Goal: Task Accomplishment & Management: Manage account settings

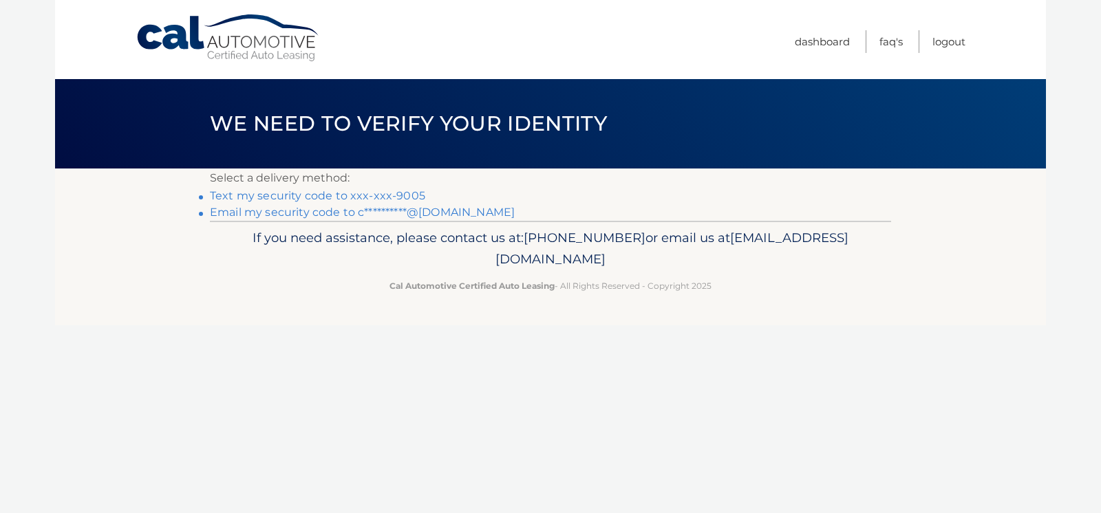
click at [443, 213] on link "**********" at bounding box center [362, 212] width 305 height 13
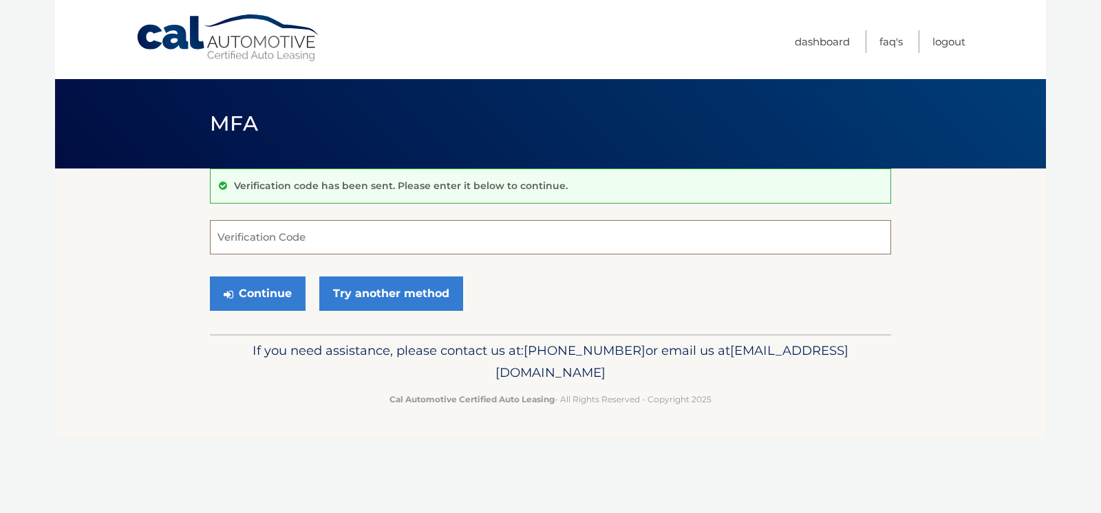
click at [297, 240] on input "Verification Code" at bounding box center [550, 237] width 681 height 34
type input "384551"
click at [269, 287] on button "Continue" at bounding box center [258, 294] width 96 height 34
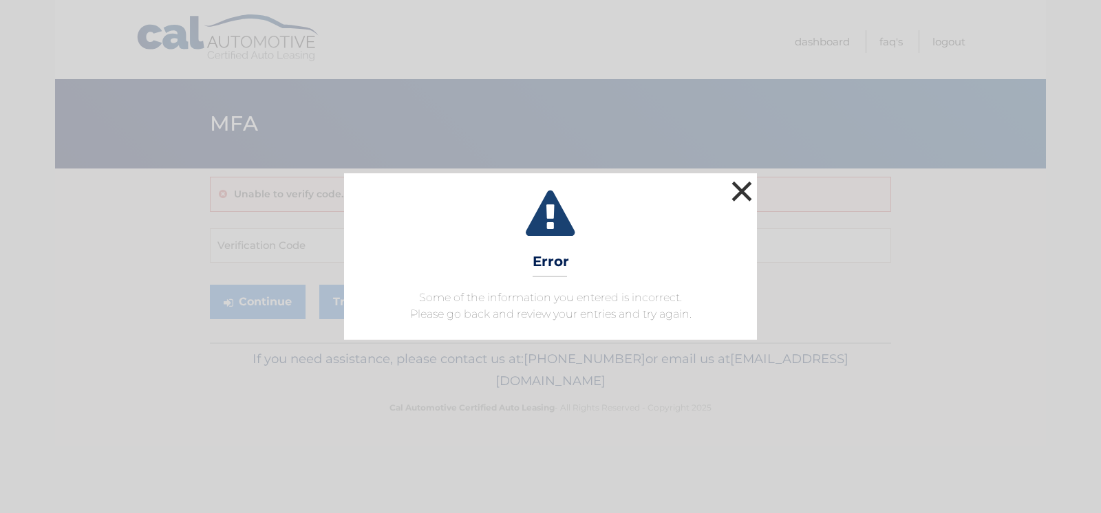
click at [745, 187] on button "×" at bounding box center [742, 192] width 28 height 28
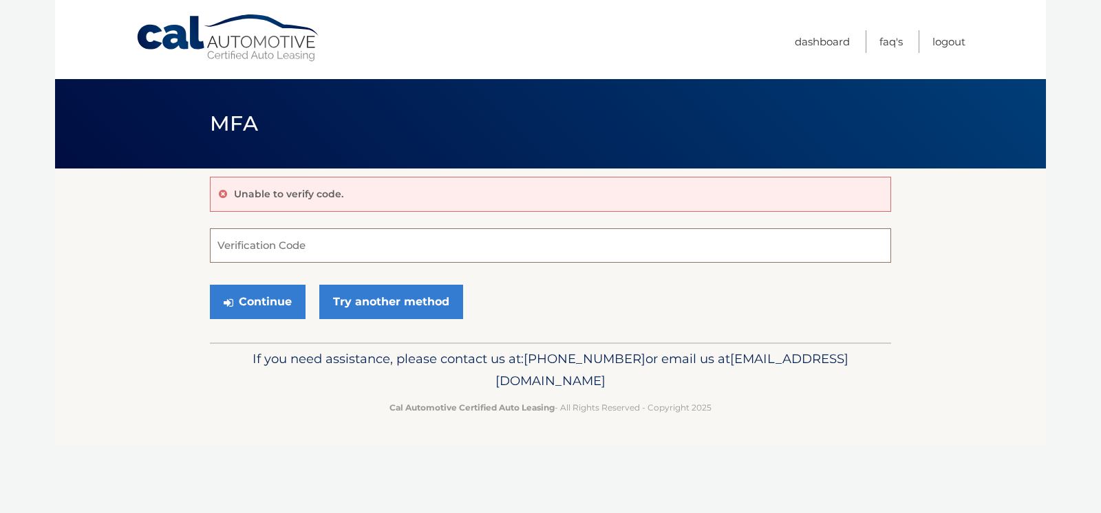
click at [418, 235] on input "Verification Code" at bounding box center [550, 245] width 681 height 34
type input "384551"
click at [210, 285] on button "Continue" at bounding box center [258, 302] width 96 height 34
click at [267, 315] on button "Continue" at bounding box center [258, 302] width 96 height 34
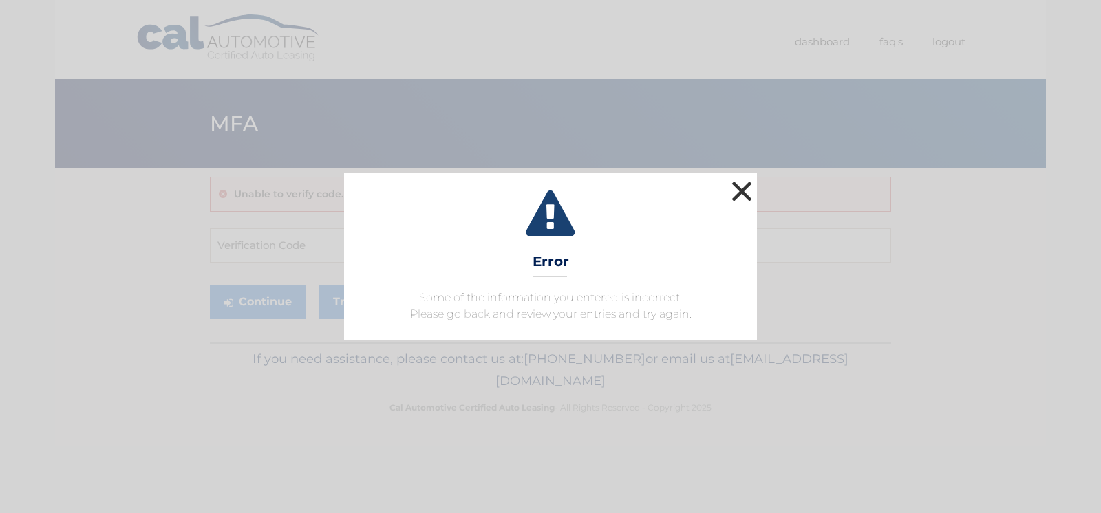
click at [742, 196] on button "×" at bounding box center [742, 192] width 28 height 28
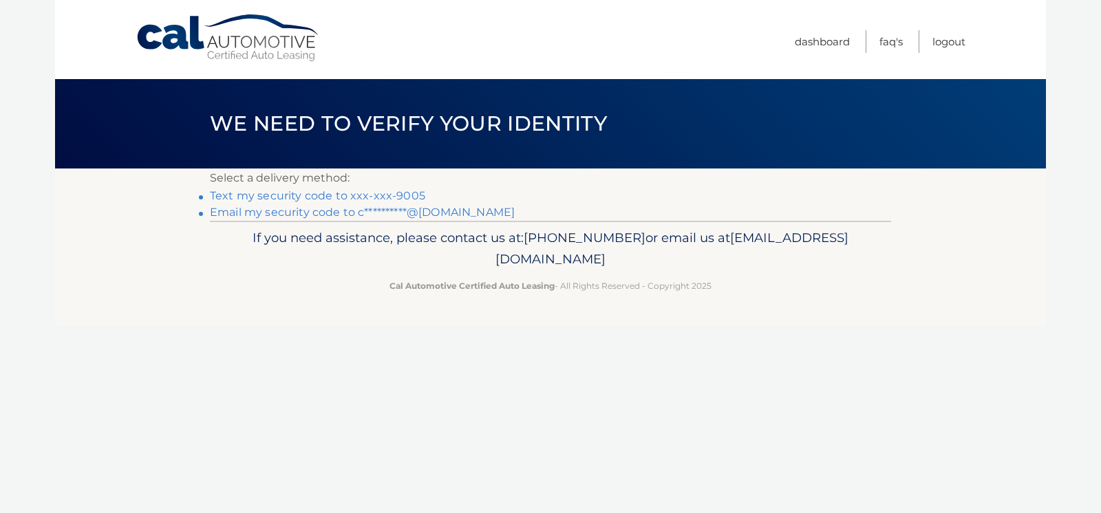
click at [278, 211] on link "**********" at bounding box center [362, 212] width 305 height 13
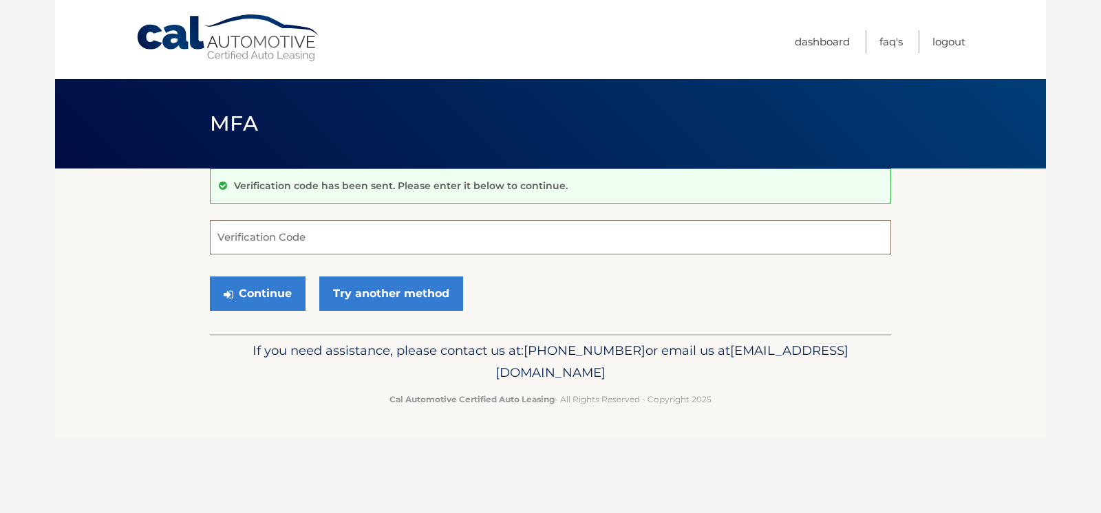
click at [255, 237] on input "Verification Code" at bounding box center [550, 237] width 681 height 34
click at [279, 246] on input "742512" at bounding box center [550, 237] width 681 height 34
type input "742517"
click at [262, 294] on button "Continue" at bounding box center [258, 294] width 96 height 34
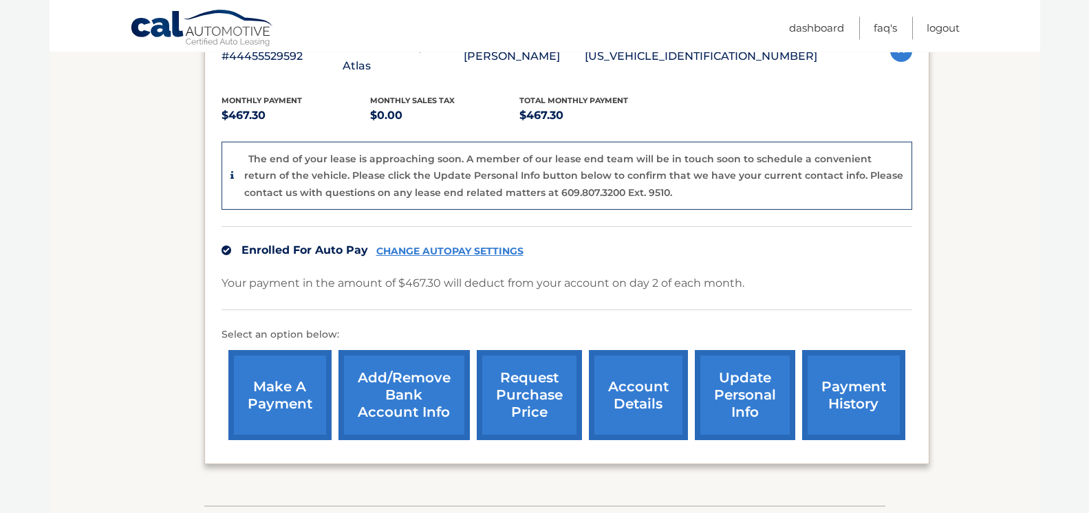
scroll to position [349, 0]
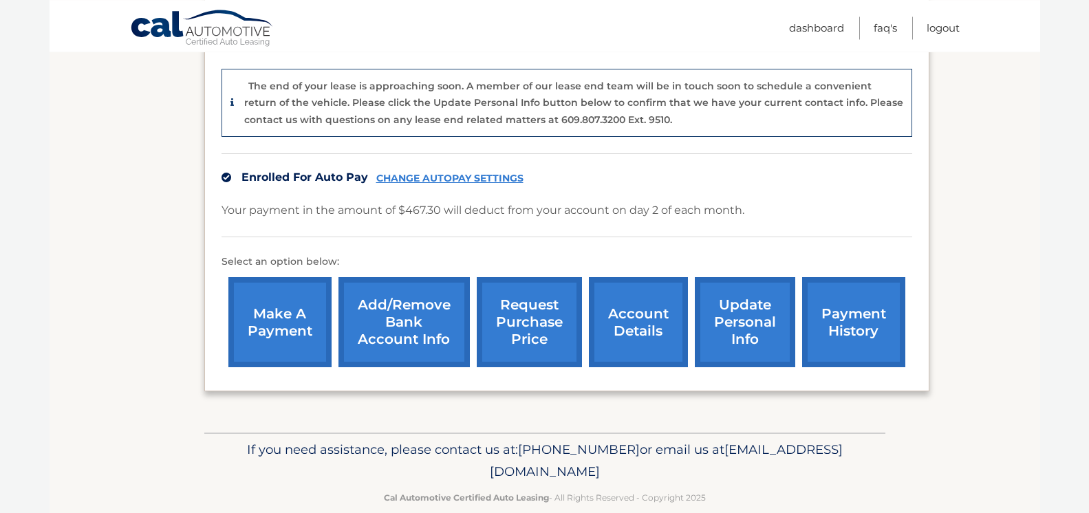
click at [626, 366] on link "account details" at bounding box center [638, 322] width 99 height 90
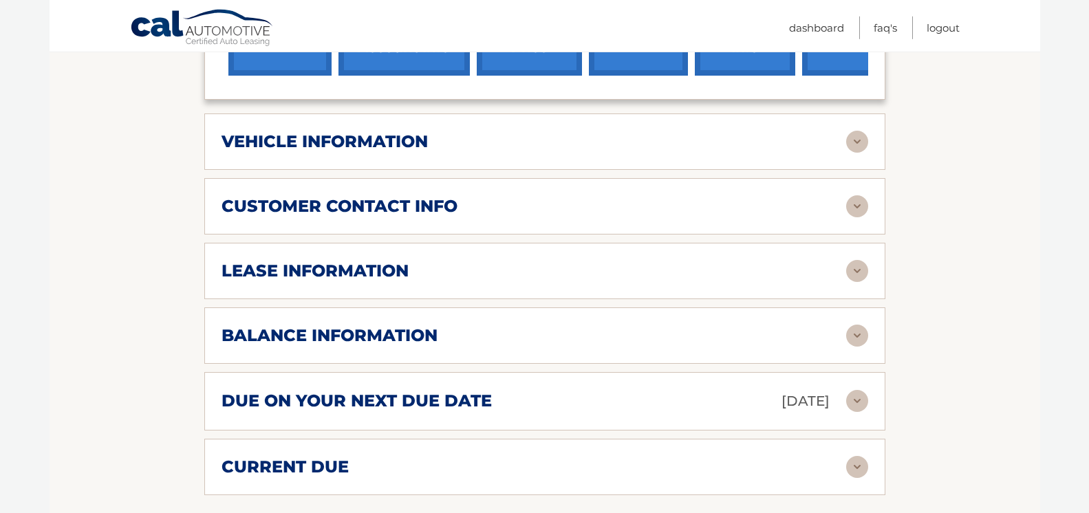
scroll to position [584, 0]
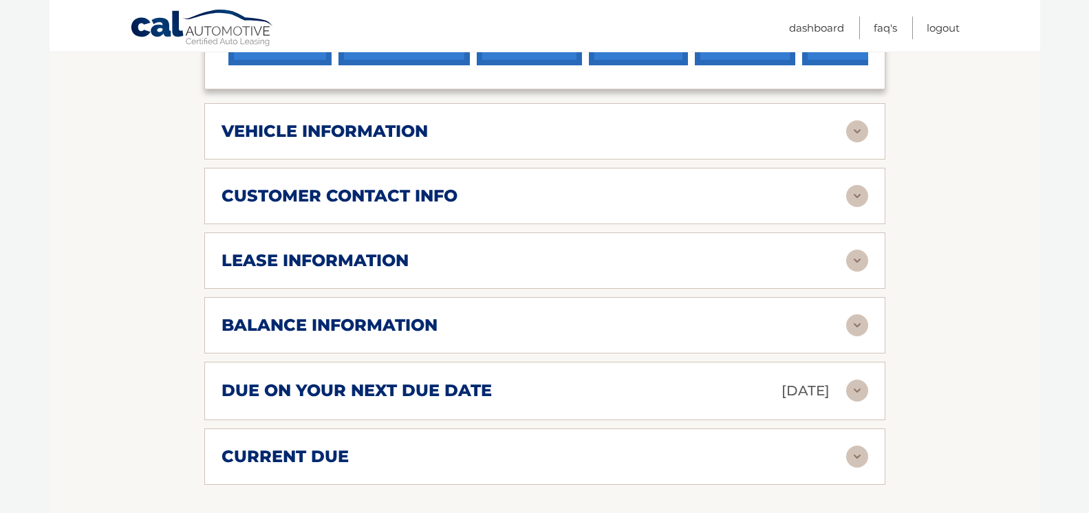
click at [865, 272] on img at bounding box center [858, 261] width 22 height 22
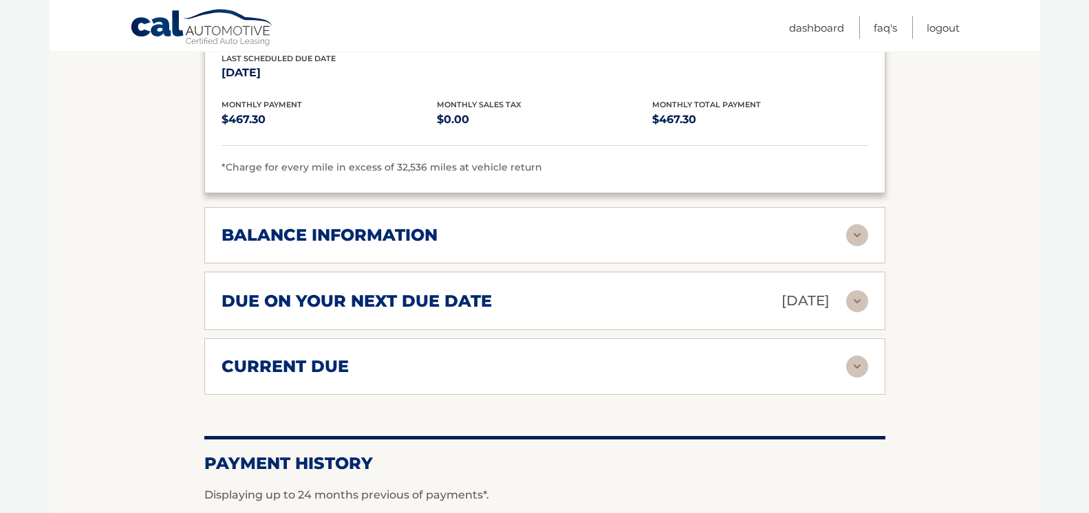
scroll to position [856, 0]
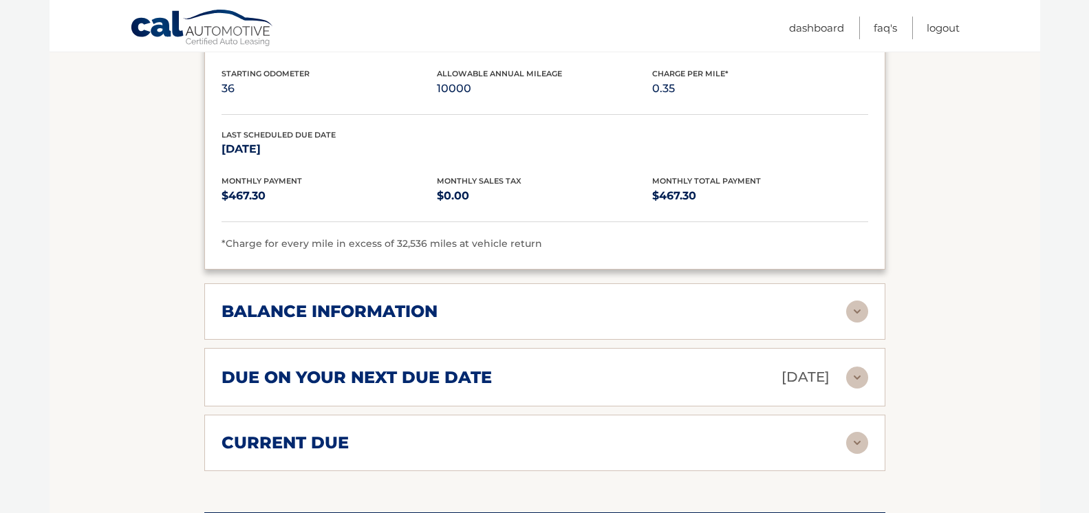
click at [853, 323] on img at bounding box center [858, 312] width 22 height 22
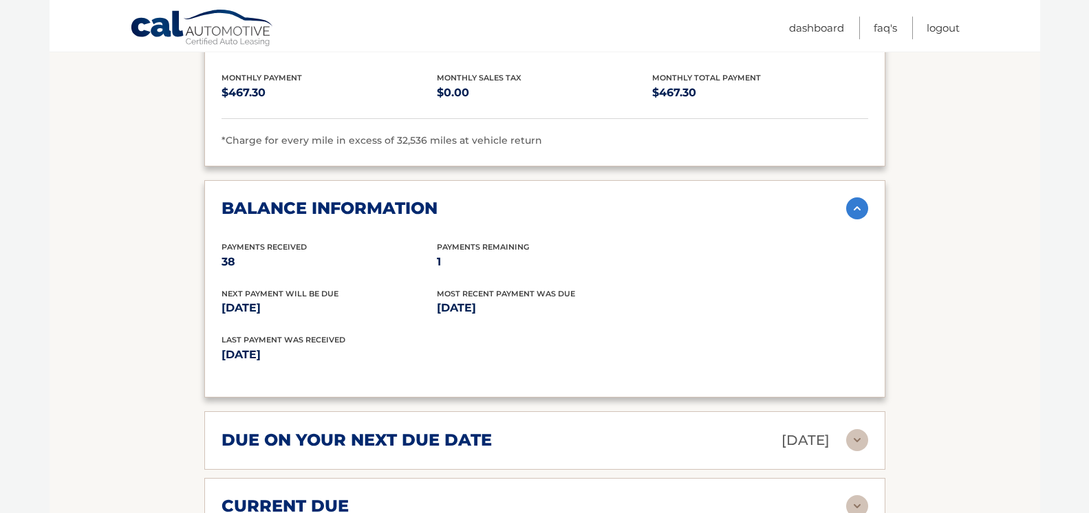
scroll to position [970, 0]
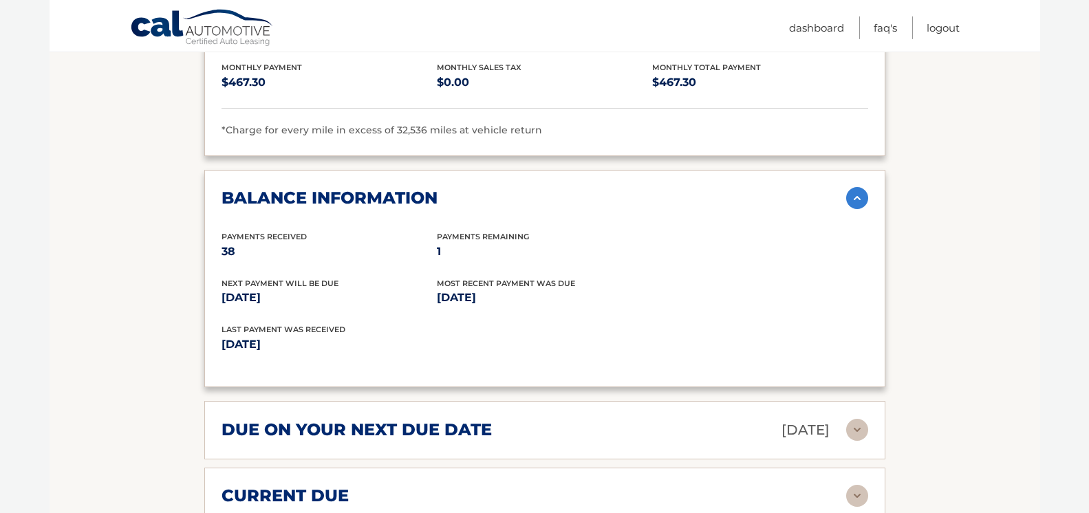
click at [855, 209] on img at bounding box center [858, 198] width 22 height 22
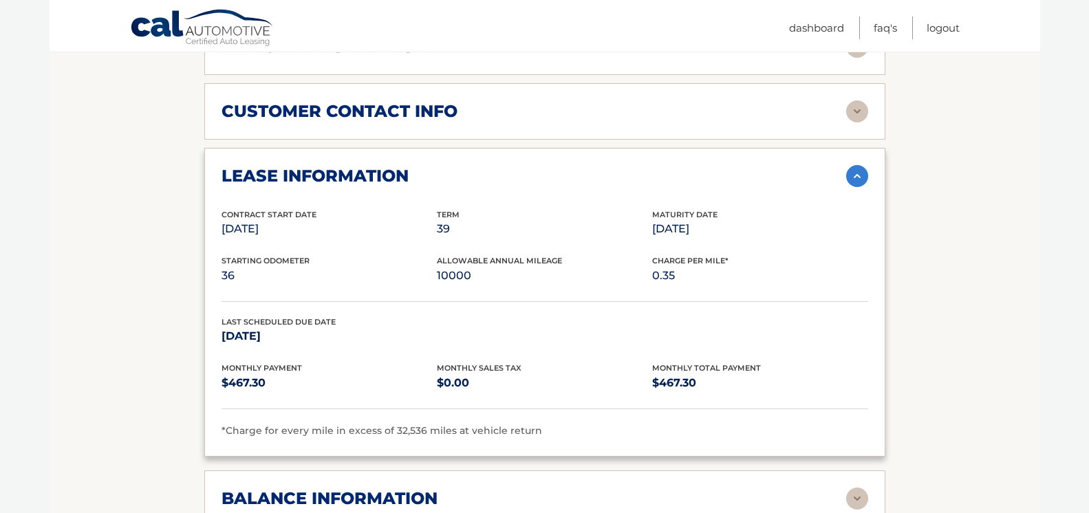
scroll to position [664, 0]
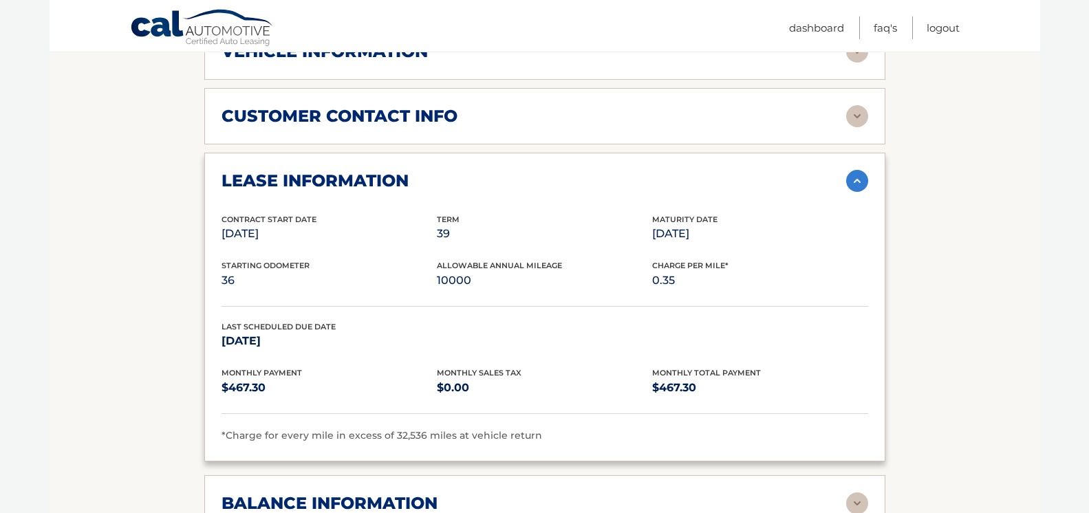
click at [860, 192] on img at bounding box center [858, 181] width 22 height 22
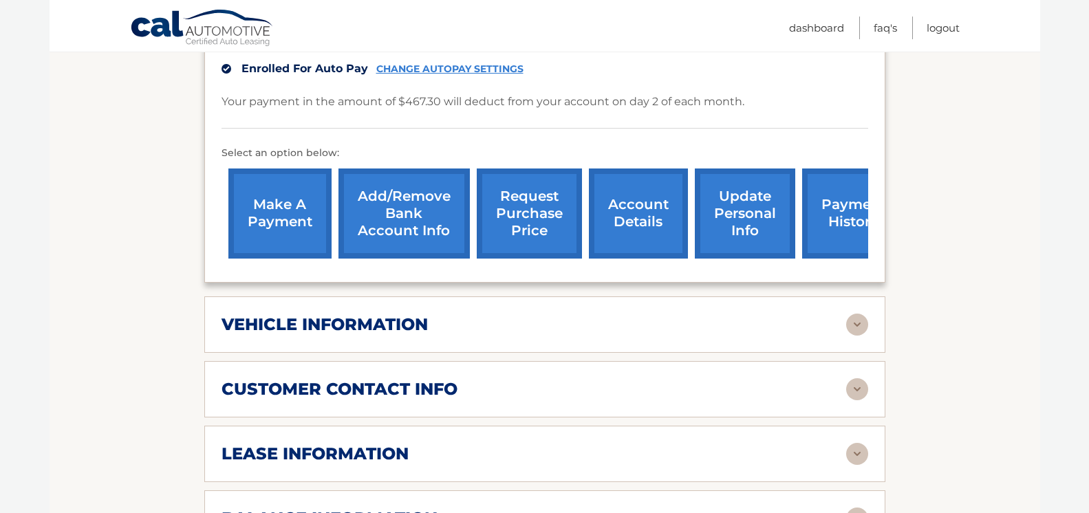
scroll to position [387, 0]
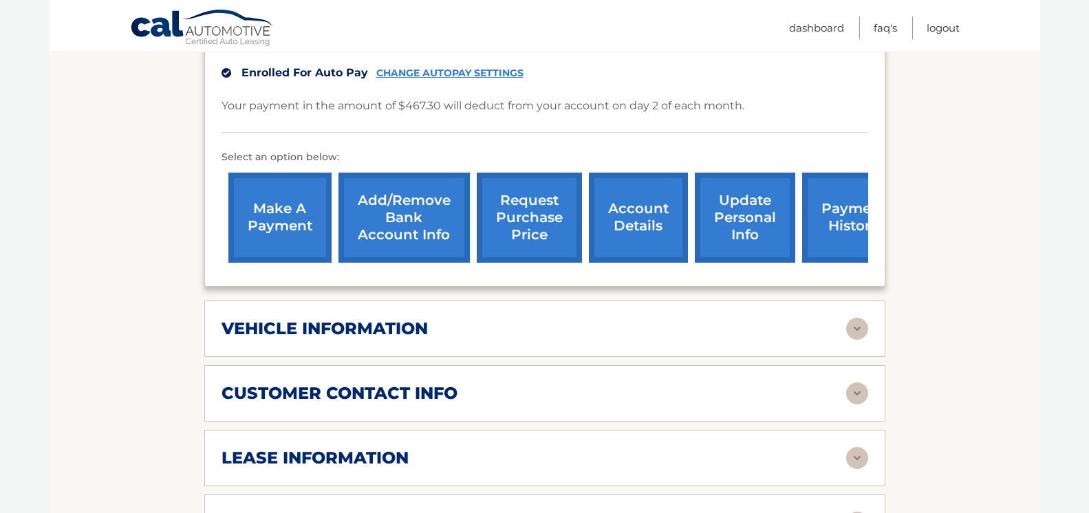
click at [517, 203] on link "request purchase price" at bounding box center [529, 218] width 105 height 90
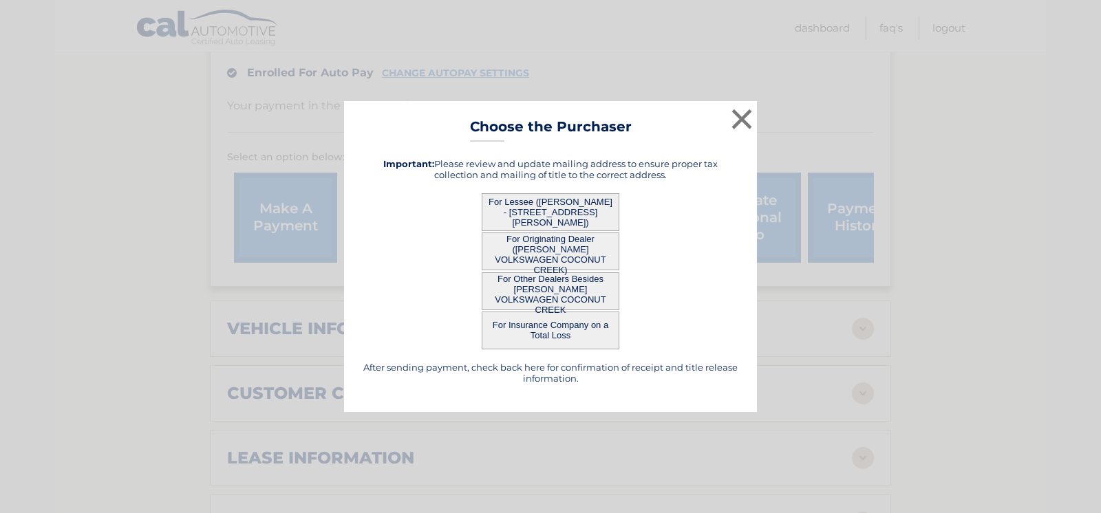
click at [569, 215] on button "For Lessee ([PERSON_NAME] - [STREET_ADDRESS][PERSON_NAME])" at bounding box center [551, 212] width 138 height 38
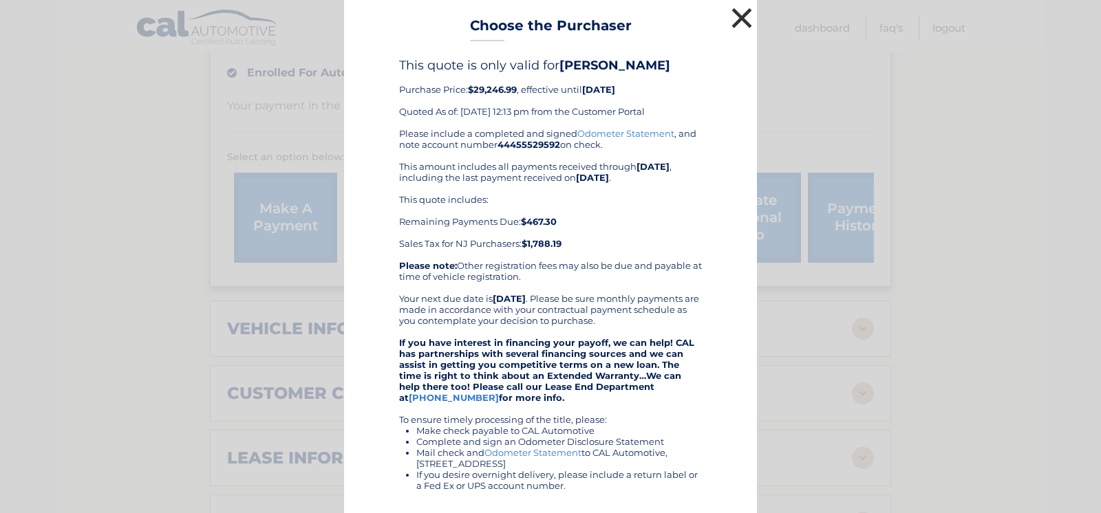
click at [737, 21] on button "×" at bounding box center [742, 18] width 28 height 28
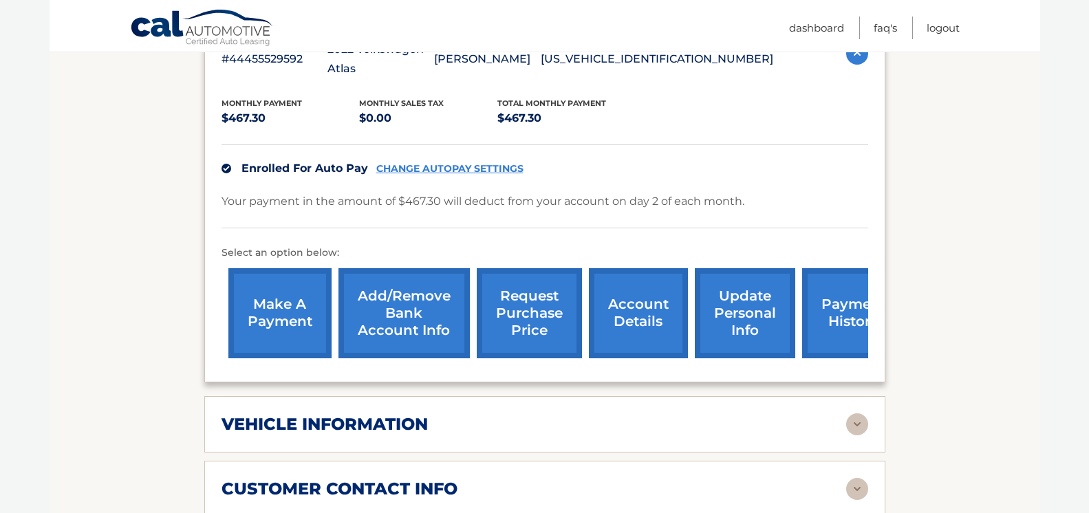
scroll to position [0, 0]
